Goal: Learn about a topic

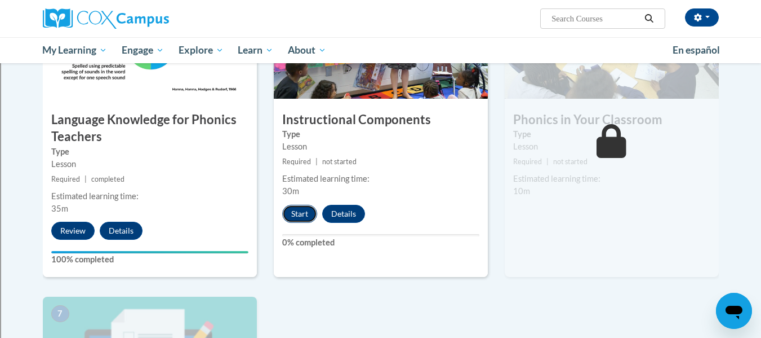
click at [306, 216] on button "Start" at bounding box center [299, 214] width 35 height 18
